Goal: Task Accomplishment & Management: Use online tool/utility

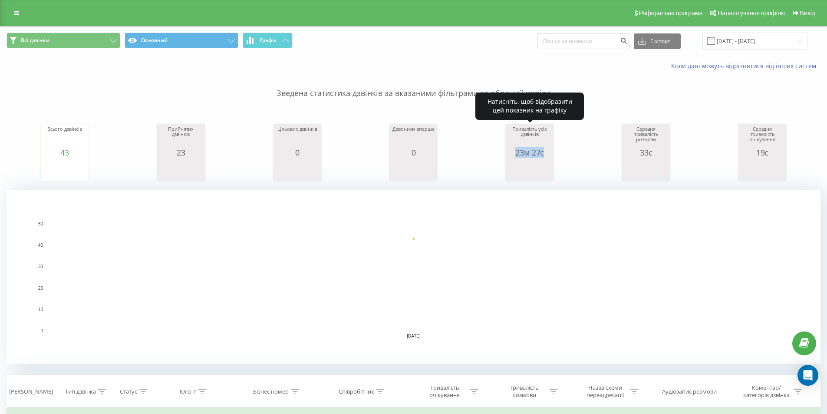
drag, startPoint x: 512, startPoint y: 155, endPoint x: 549, endPoint y: 154, distance: 37.3
click at [549, 154] on div "23м 27с" at bounding box center [529, 152] width 43 height 9
copy div "23м 27с"
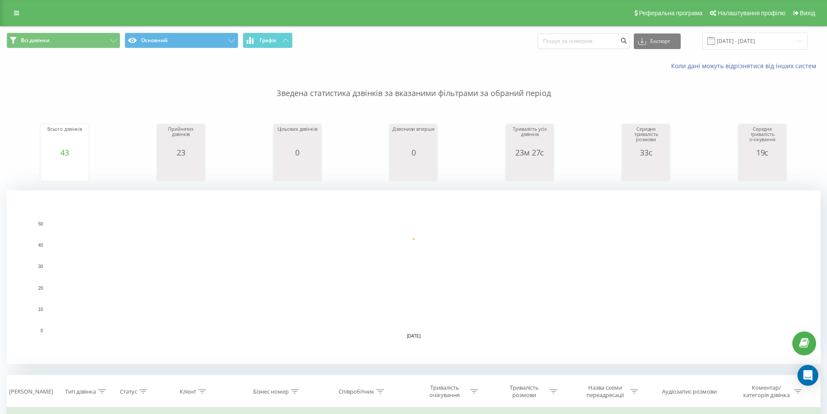
click at [541, 250] on rect "A chart." at bounding box center [413, 276] width 732 height 107
